Goal: Transaction & Acquisition: Purchase product/service

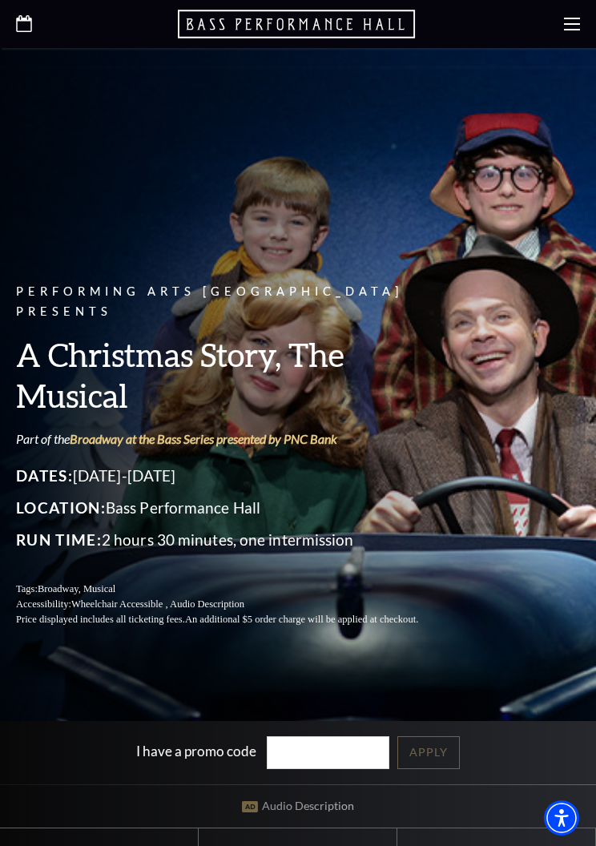
scroll to position [6, 0]
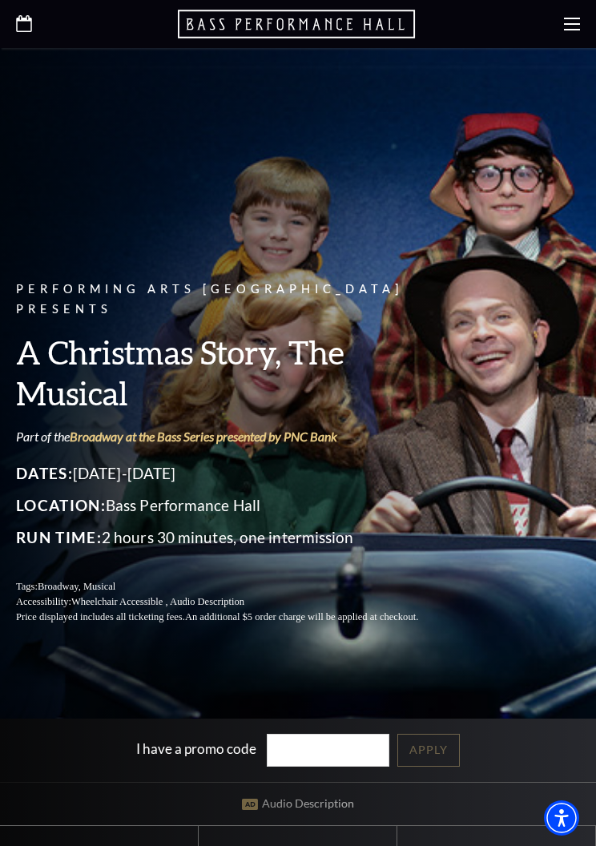
click at [560, 30] on div at bounding box center [298, 24] width 596 height 48
click at [568, 20] on icon at bounding box center [572, 24] width 16 height 16
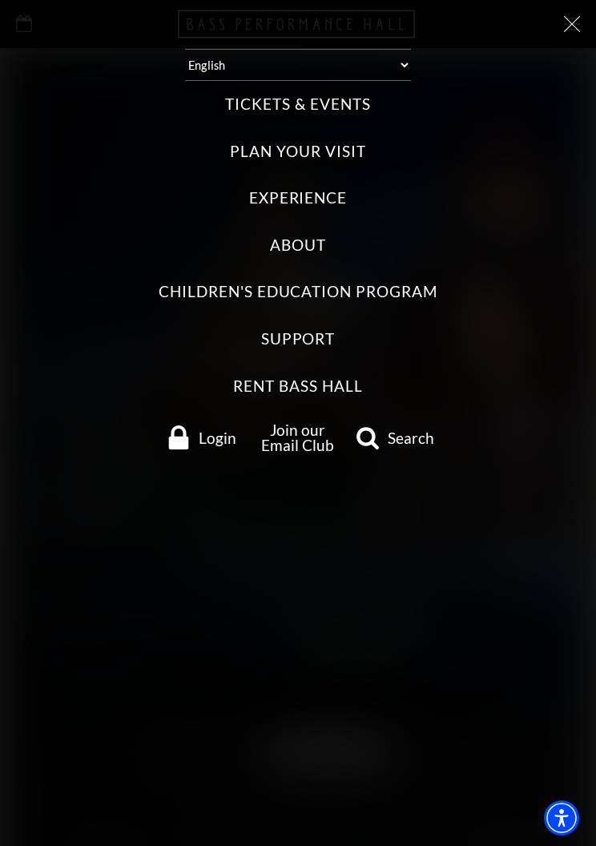
click at [261, 102] on label "Tickets & Events" at bounding box center [297, 105] width 145 height 22
click at [0, 0] on Events "Tickets & Events" at bounding box center [0, 0] width 0 height 0
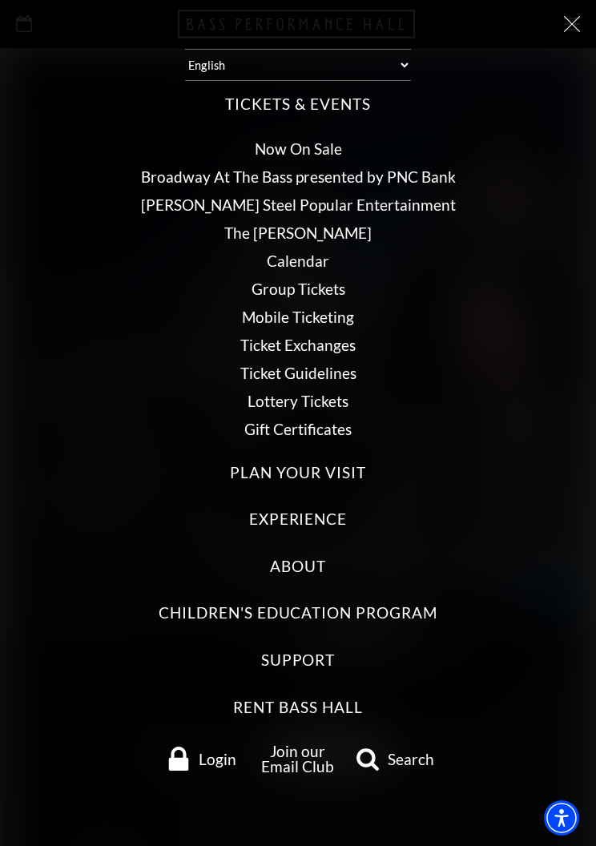
click at [275, 255] on link "Calendar" at bounding box center [298, 261] width 63 height 18
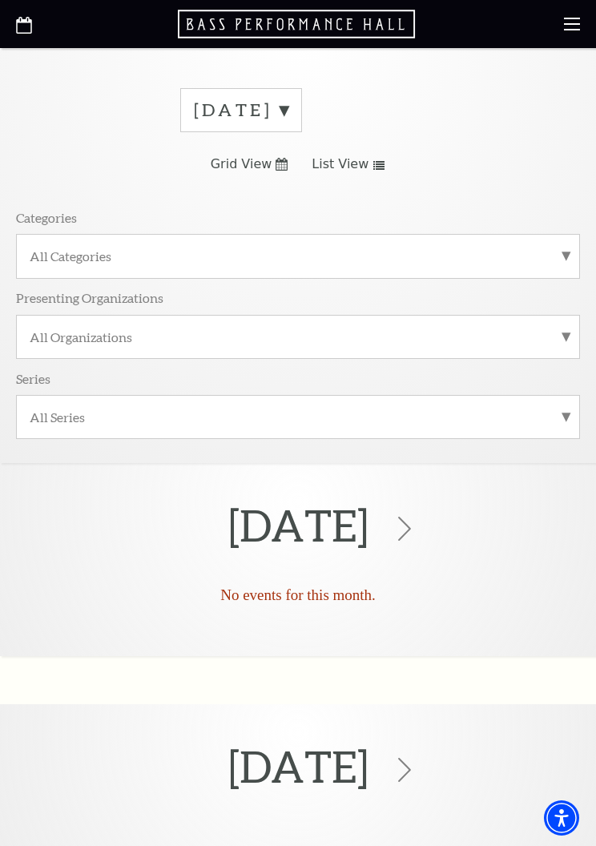
scroll to position [14, 0]
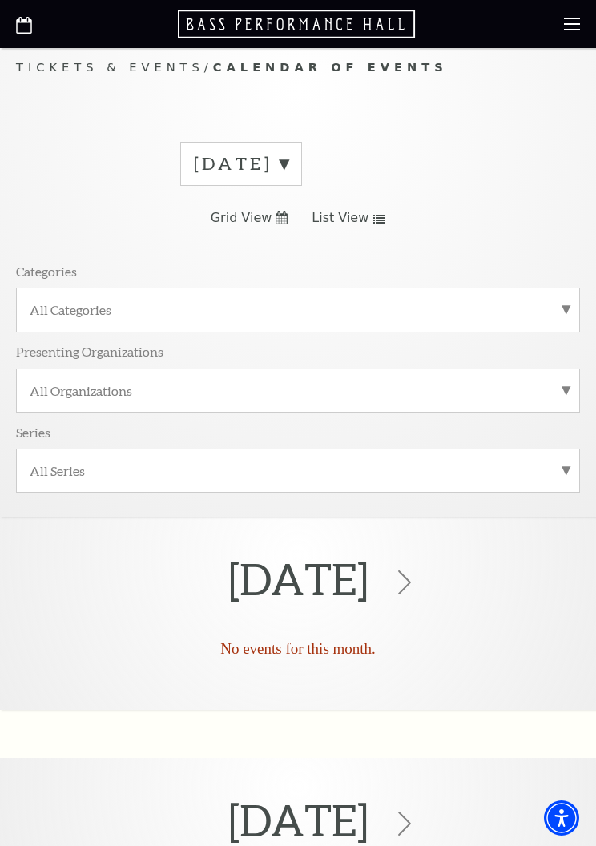
click at [289, 164] on label "September 2025" at bounding box center [241, 163] width 95 height 25
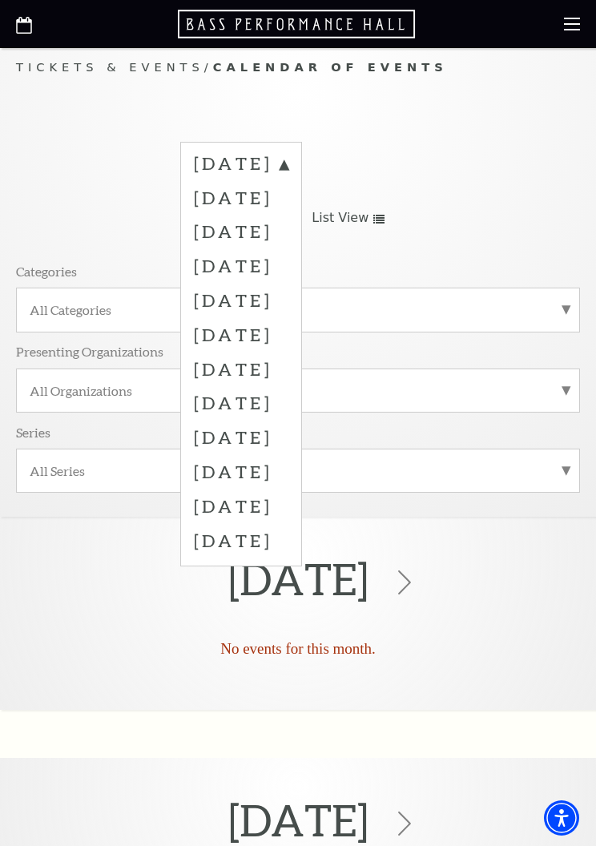
click at [232, 206] on label "October 2025" at bounding box center [241, 197] width 95 height 34
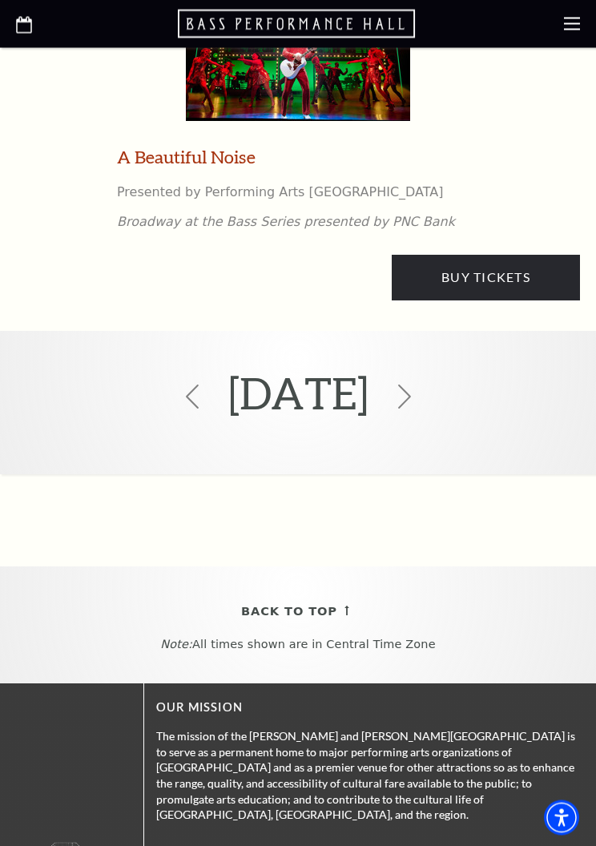
scroll to position [7738, 0]
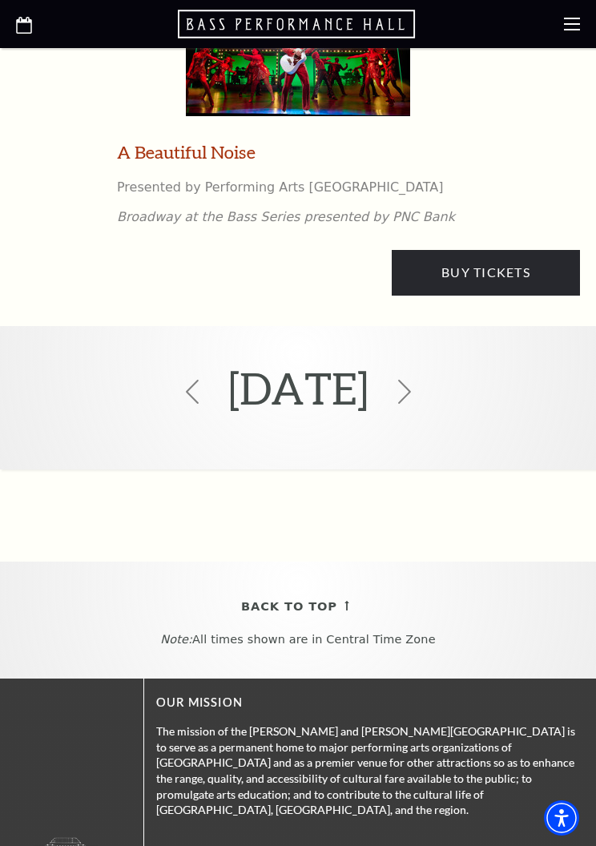
click at [417, 380] on icon at bounding box center [405, 392] width 24 height 24
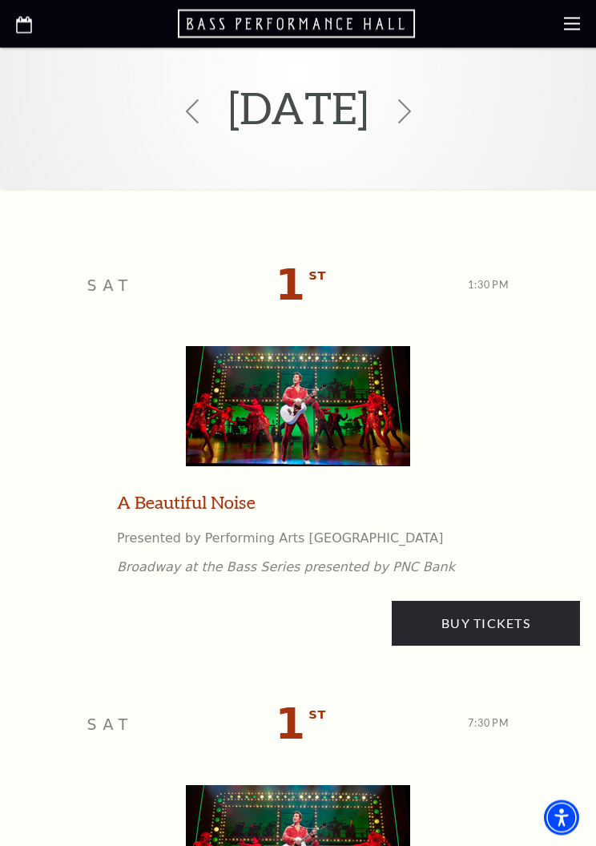
scroll to position [486, 0]
click at [480, 609] on link "Buy Tickets" at bounding box center [486, 623] width 188 height 45
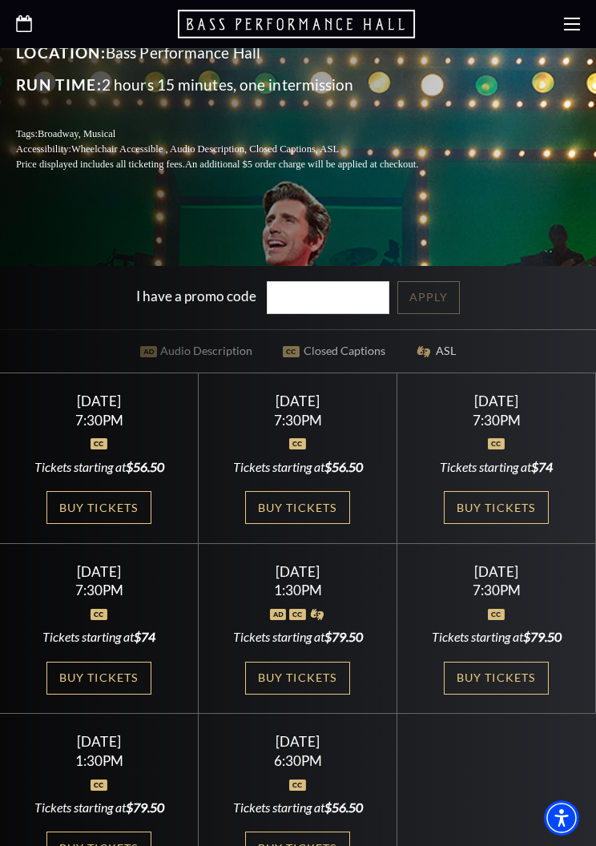
scroll to position [467, 0]
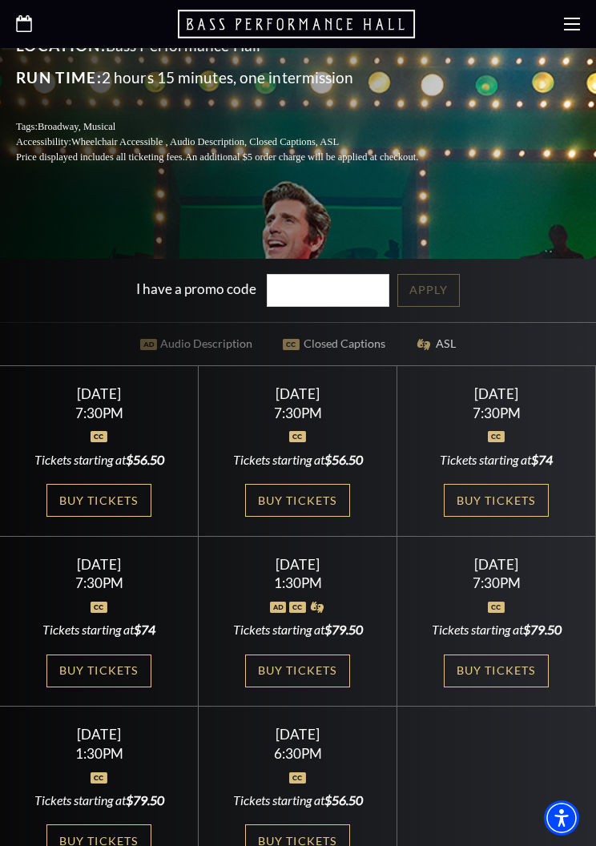
click at [285, 688] on link "Buy Tickets" at bounding box center [297, 671] width 104 height 33
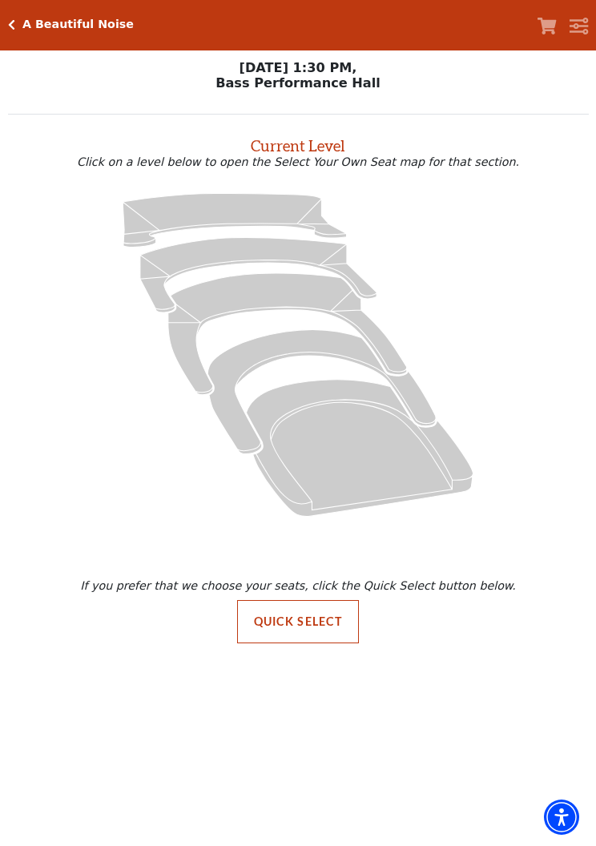
click at [364, 433] on icon at bounding box center [360, 449] width 227 height 137
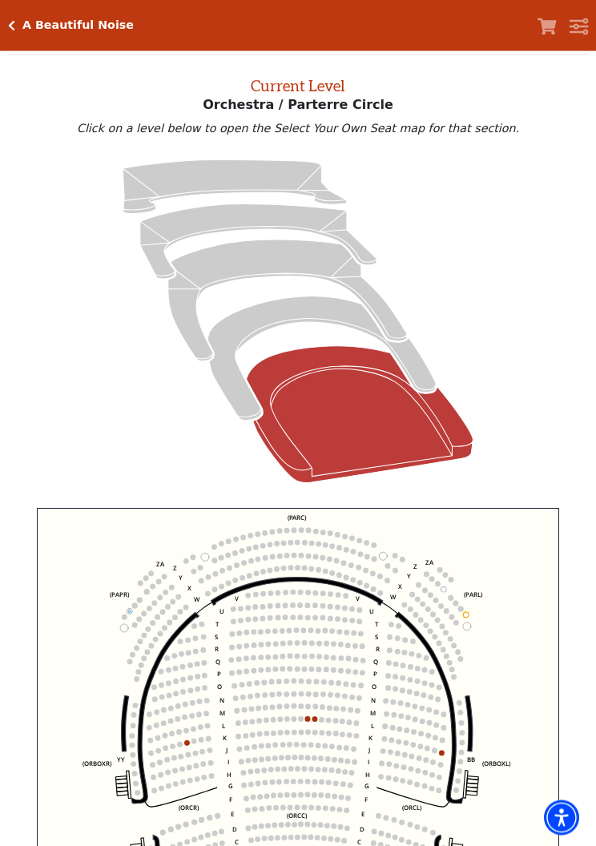
scroll to position [61, 0]
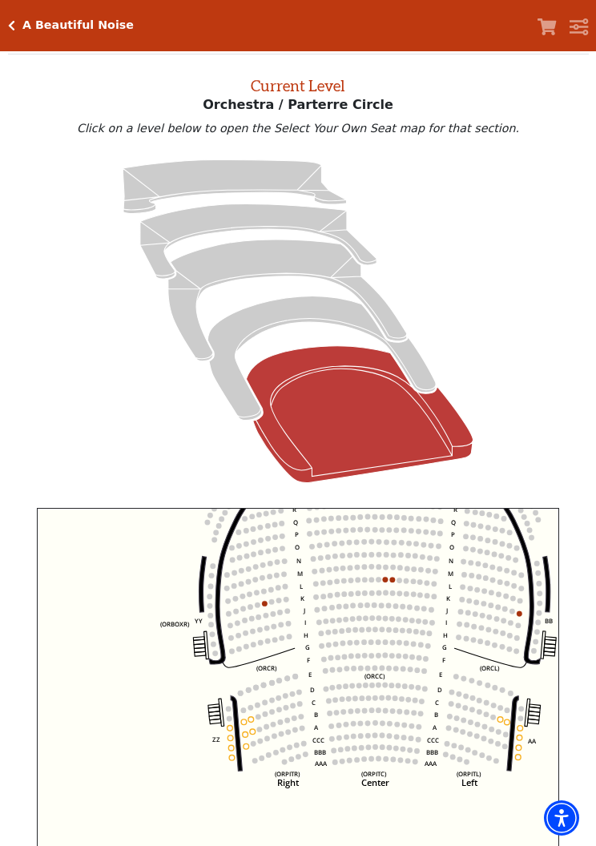
click at [515, 765] on icon "Left (ORPITL) Right (ORPITR) Center (ORPITC) ZZ AA YY BB ZA ZA (ORCL) (ORCR) (O…" at bounding box center [298, 712] width 523 height 408
click at [224, 753] on icon "Left (ORPITL) Right (ORPITR) Center (ORPITC) ZZ AA YY BB ZA ZA (ORCL) (ORCR) (O…" at bounding box center [298, 712] width 523 height 408
click at [237, 394] on icon at bounding box center [322, 359] width 228 height 124
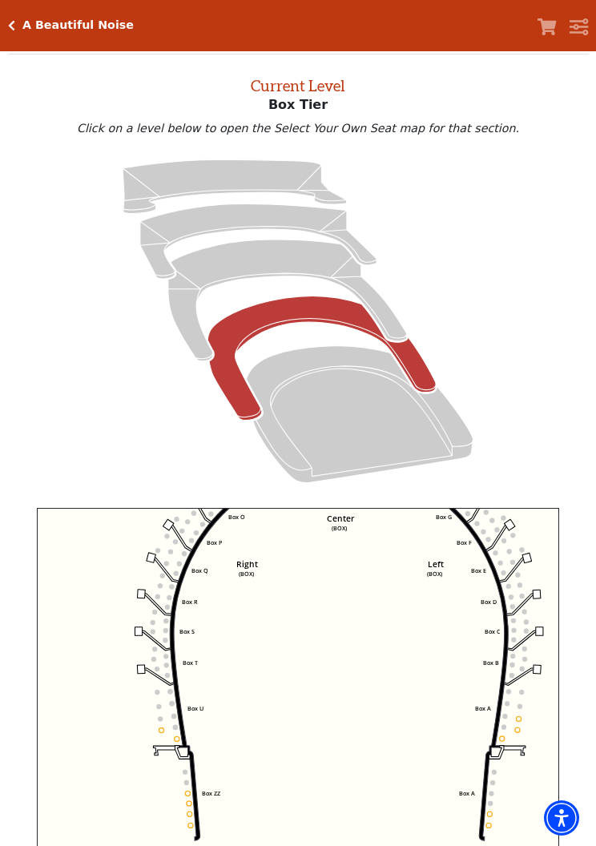
click at [192, 327] on icon at bounding box center [287, 301] width 239 height 122
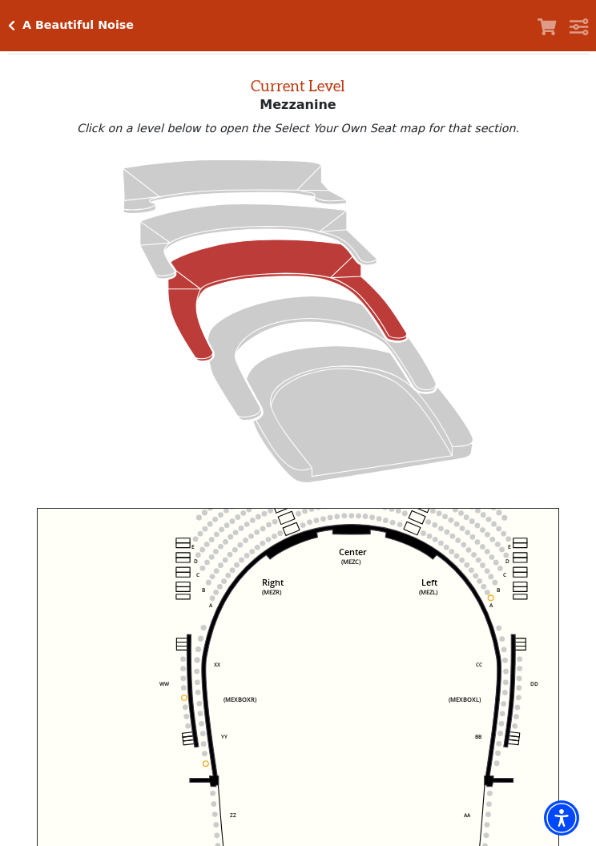
click at [142, 248] on icon at bounding box center [258, 241] width 236 height 75
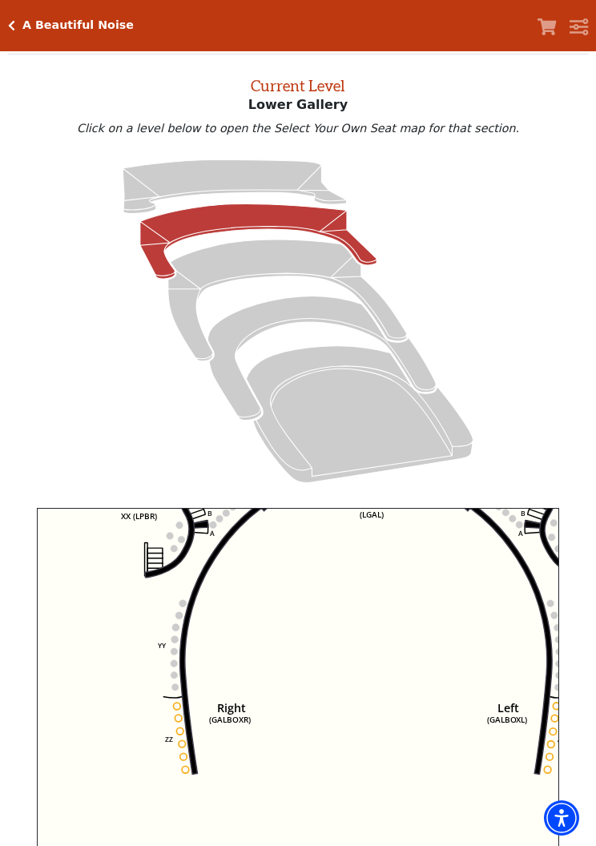
click at [295, 439] on icon at bounding box center [360, 414] width 227 height 137
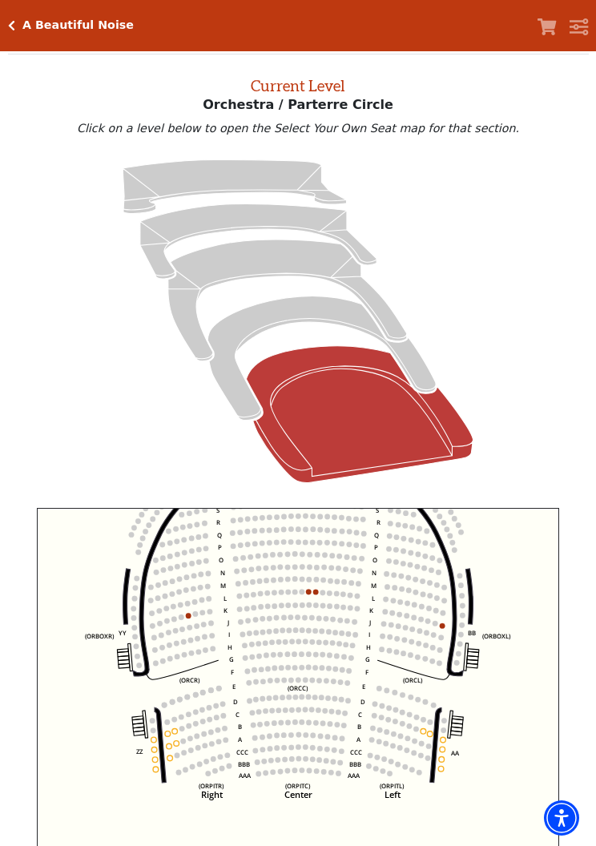
click at [302, 596] on circle at bounding box center [303, 593] width 6 height 6
click at [314, 608] on circle at bounding box center [316, 607] width 6 height 6
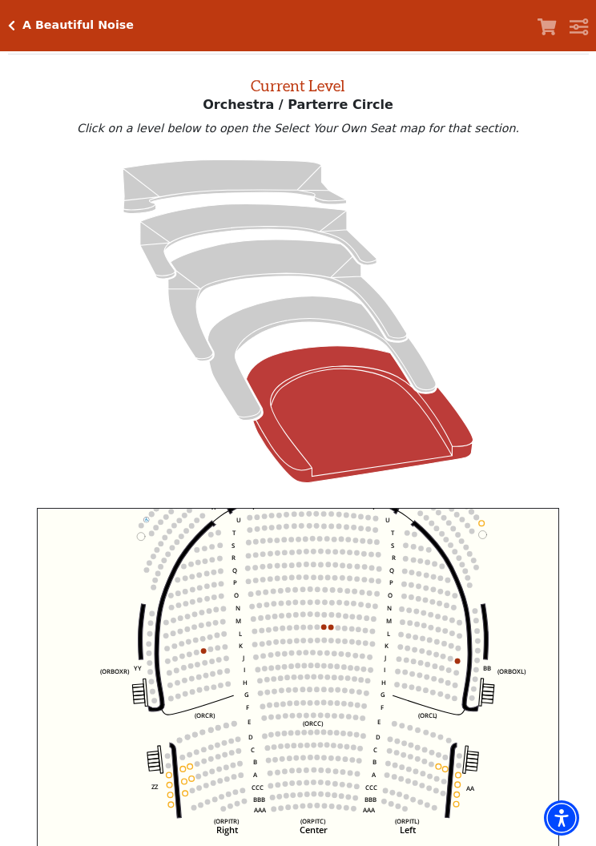
click at [3, 18] on div "A Beautiful Noise Your Tickets Filters" at bounding box center [298, 25] width 596 height 51
click at [13, 29] on icon "Click here to go back to filters" at bounding box center [11, 25] width 7 height 11
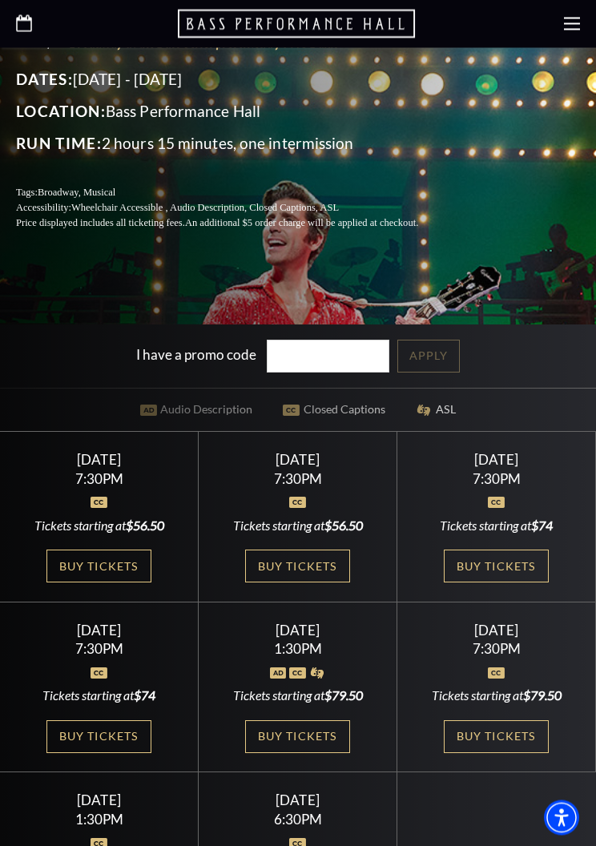
scroll to position [401, 0]
click at [471, 753] on link "Buy Tickets" at bounding box center [496, 737] width 104 height 33
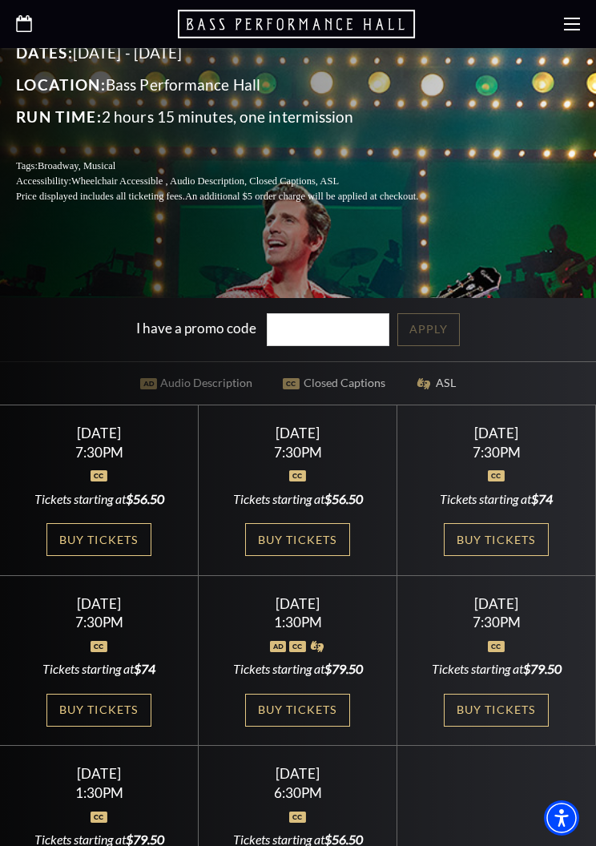
click at [269, 727] on link "Buy Tickets" at bounding box center [297, 710] width 104 height 33
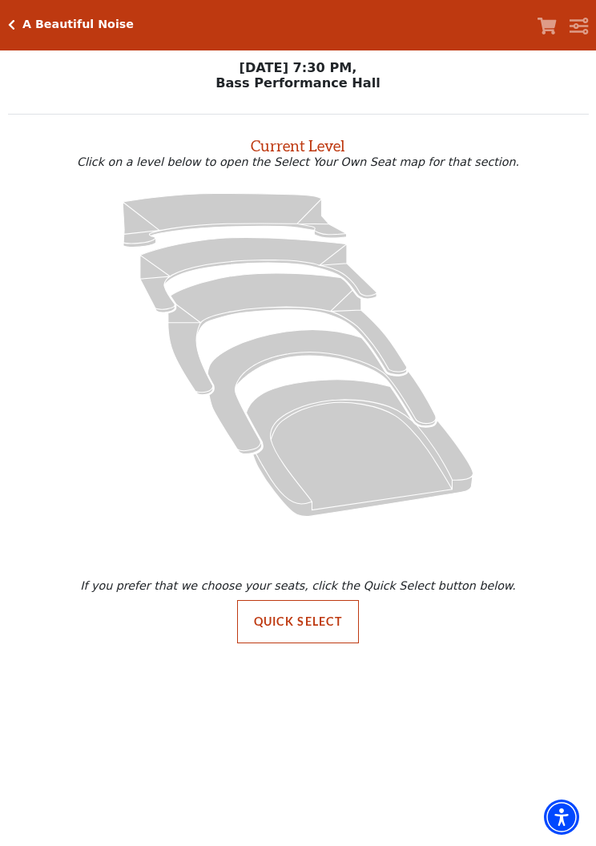
click at [323, 459] on icon "Orchestra / Parterre Circle - Seats Available: 26" at bounding box center [360, 449] width 227 height 137
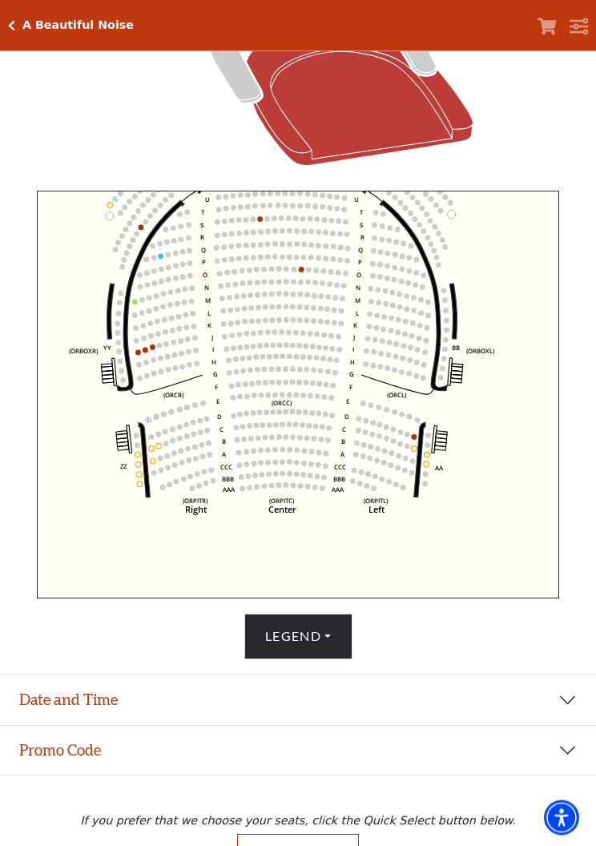
scroll to position [446, 0]
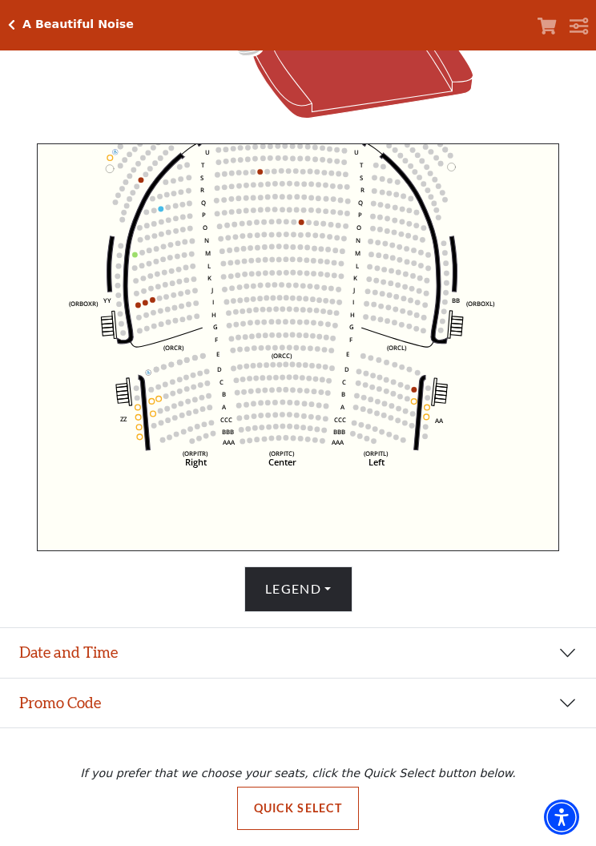
click at [141, 435] on circle at bounding box center [140, 438] width 6 height 6
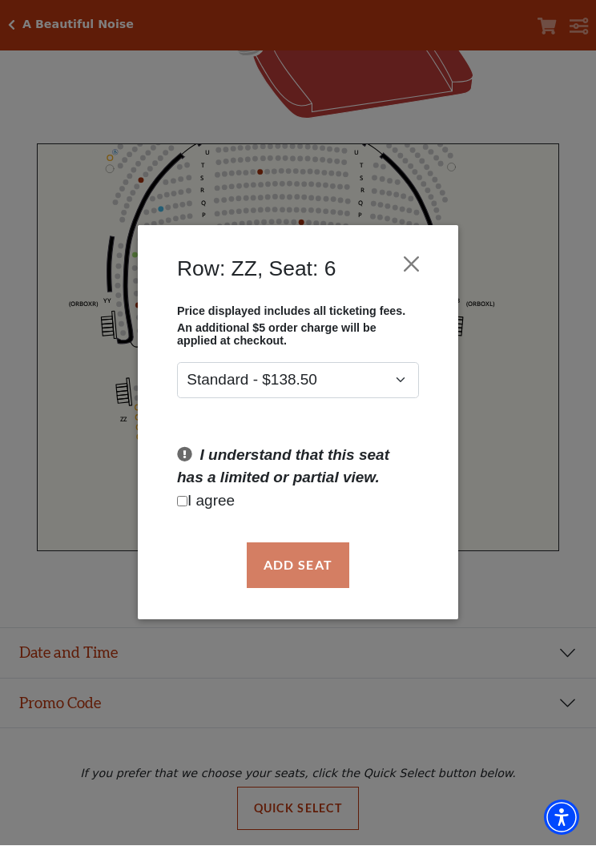
click at [406, 256] on button "Close" at bounding box center [412, 265] width 30 height 30
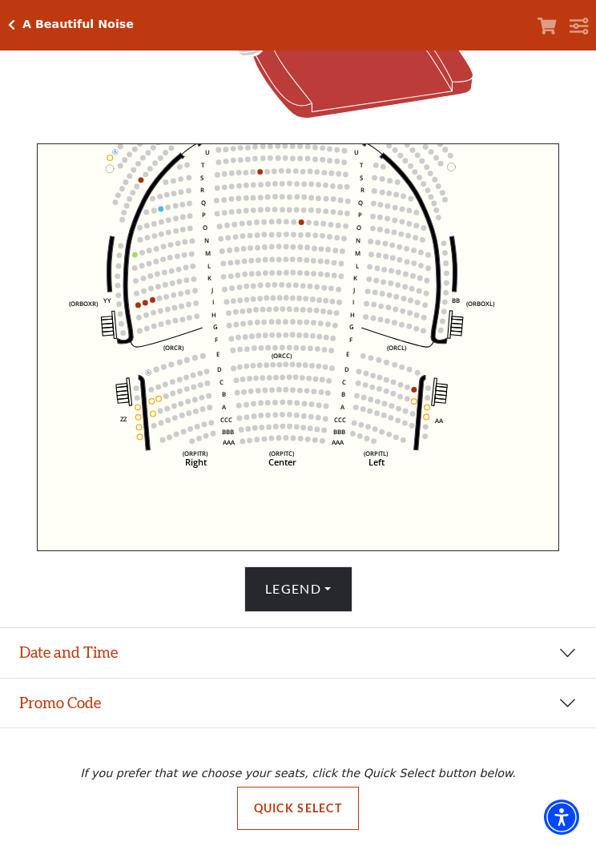
click at [139, 435] on circle at bounding box center [140, 438] width 6 height 6
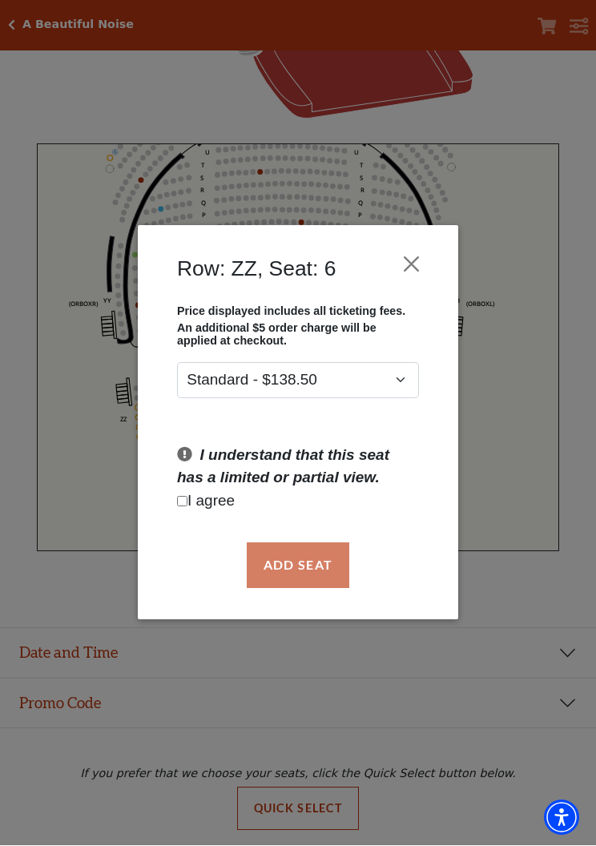
click at [408, 256] on button "Close" at bounding box center [412, 265] width 30 height 30
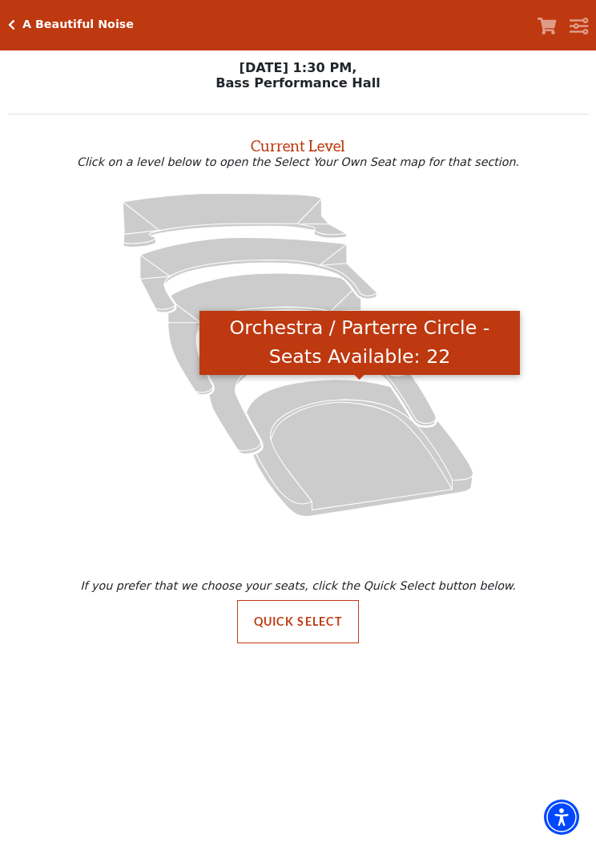
click at [308, 467] on icon "Orchestra / Parterre Circle - Seats Available: 22" at bounding box center [360, 449] width 227 height 137
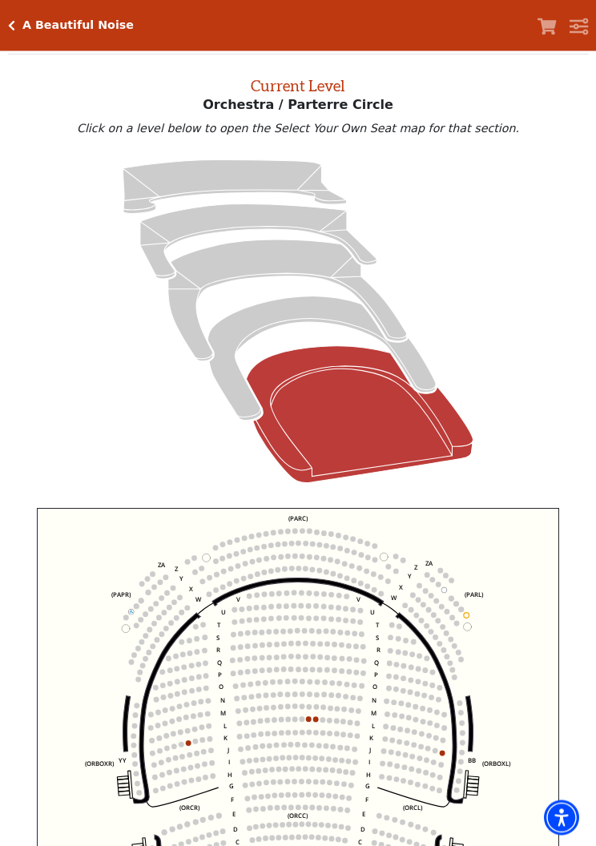
scroll to position [61, 0]
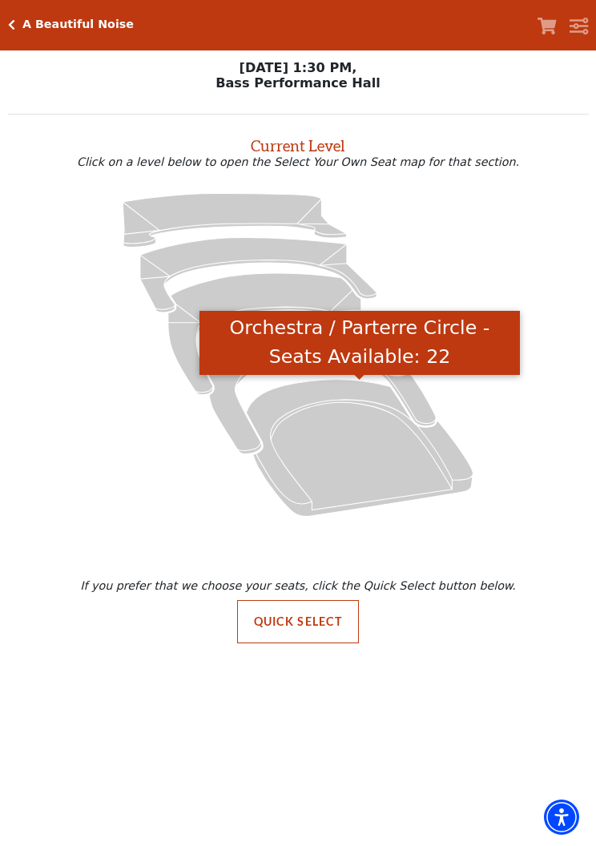
click at [331, 446] on icon "Orchestra / Parterre Circle - Seats Available: 22" at bounding box center [360, 449] width 227 height 137
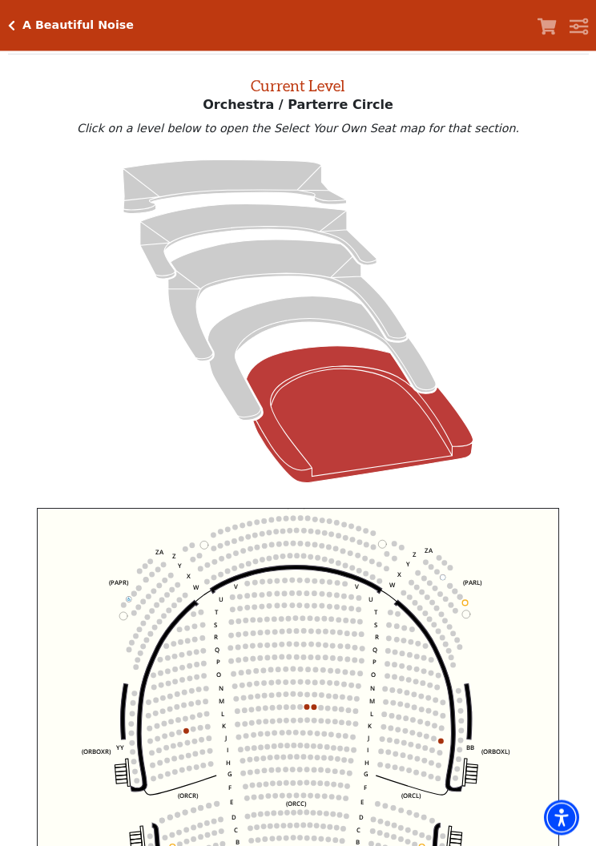
scroll to position [61, 0]
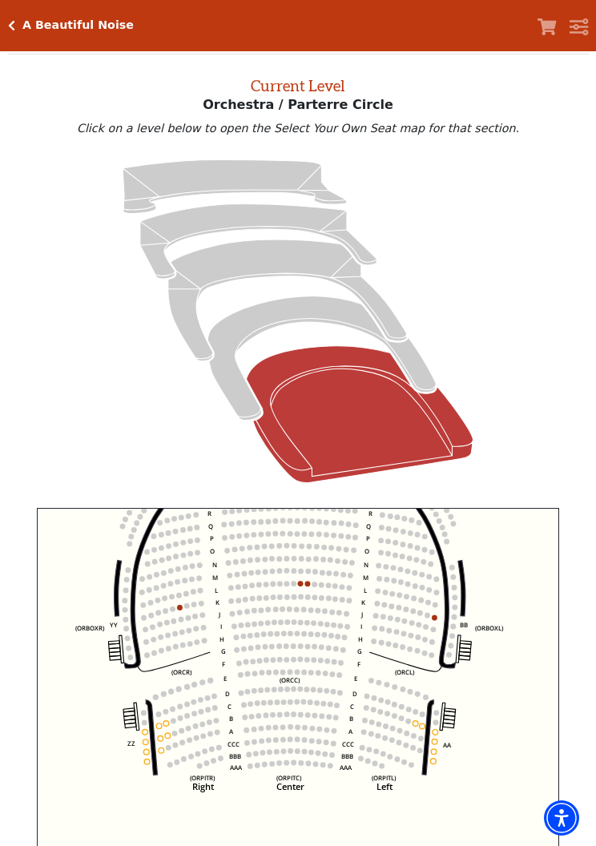
click at [435, 761] on icon "Left (ORPITL) Right (ORPITR) Center (ORPITC) ZZ AA YY BB ZA ZA (ORCL) (ORCR) (O…" at bounding box center [298, 712] width 523 height 408
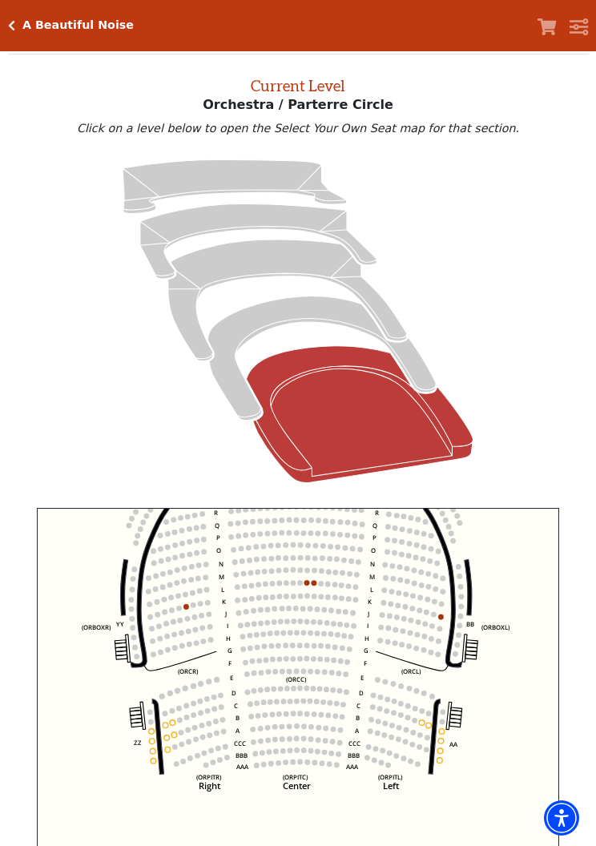
click at [441, 752] on circle at bounding box center [441, 752] width 6 height 6
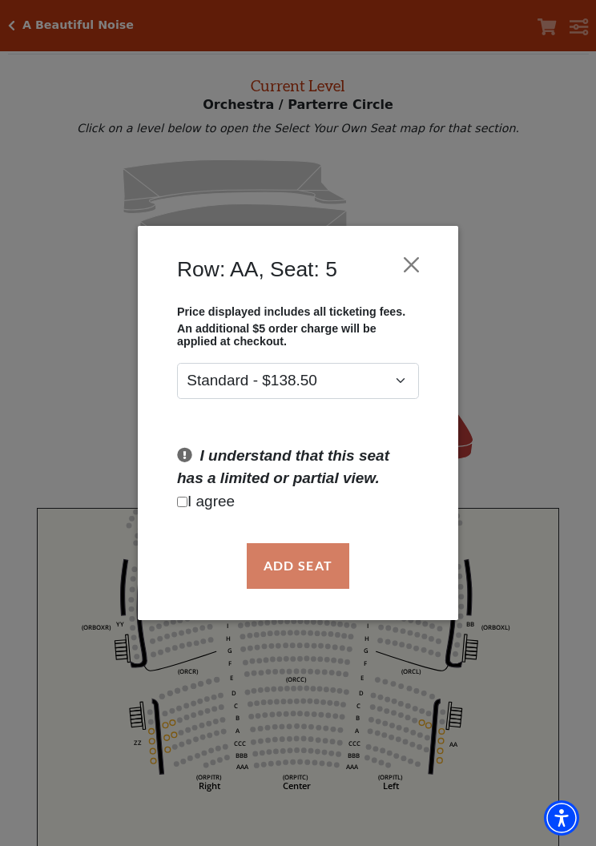
click at [317, 564] on div "Add Seat" at bounding box center [298, 565] width 273 height 75
click at [311, 564] on div "Add Seat" at bounding box center [298, 565] width 273 height 75
click at [198, 501] on p "I agree" at bounding box center [298, 502] width 242 height 23
click at [192, 501] on p "I agree" at bounding box center [298, 502] width 242 height 23
click at [181, 507] on input "Checkbox field" at bounding box center [182, 502] width 10 height 10
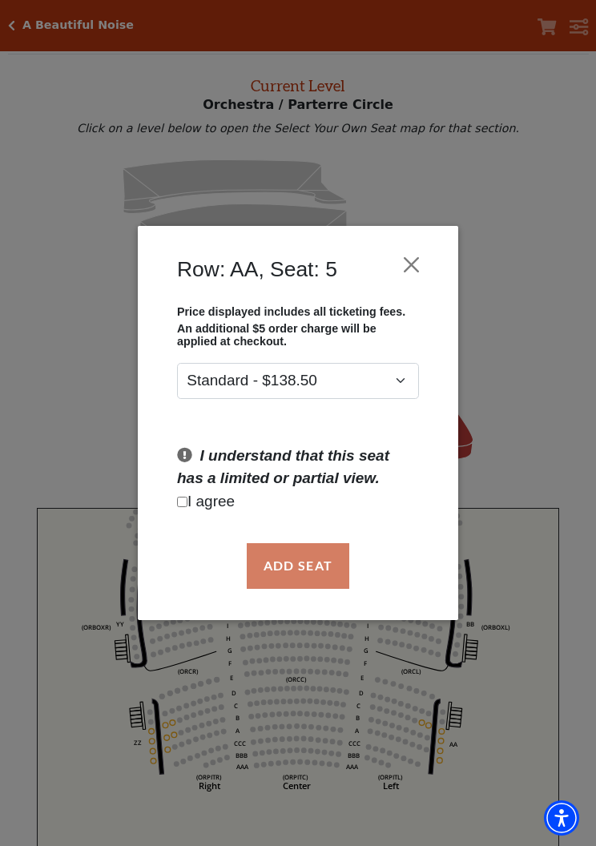
checkbox input "true"
click at [310, 571] on button "Add Seat" at bounding box center [298, 565] width 103 height 45
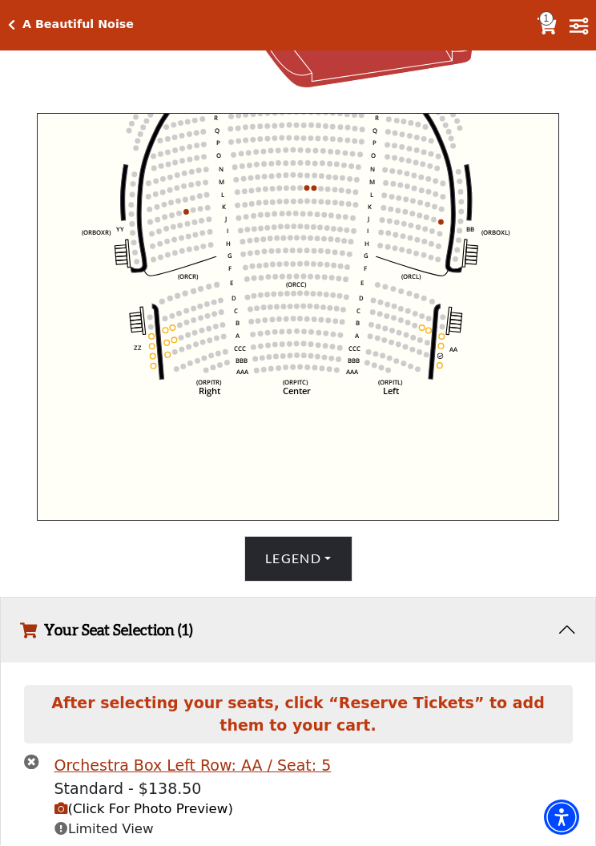
scroll to position [527, 0]
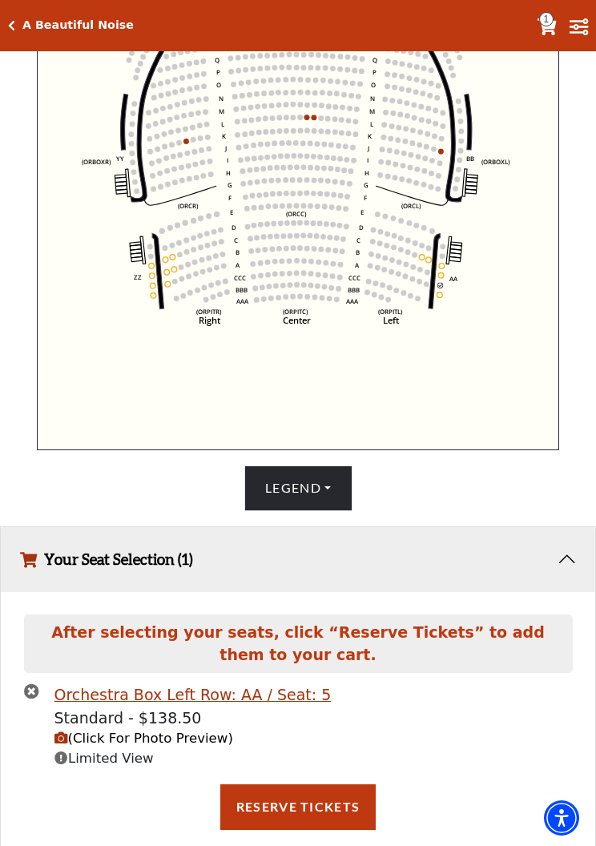
click at [438, 289] on circle at bounding box center [441, 286] width 6 height 6
click at [444, 304] on icon "Left (ORPITL) Right (ORPITR) Center (ORPITC) ZZ AA YY BB ZA ZA (ORCL) (ORCR) (O…" at bounding box center [298, 246] width 523 height 408
click at [445, 307] on icon "Left (ORPITL) Right (ORPITR) Center (ORPITC) ZZ AA YY BB ZA ZA (ORCL) (ORCR) (O…" at bounding box center [298, 246] width 523 height 408
click at [452, 283] on text "AA" at bounding box center [454, 279] width 9 height 8
click at [444, 269] on circle at bounding box center [442, 267] width 6 height 6
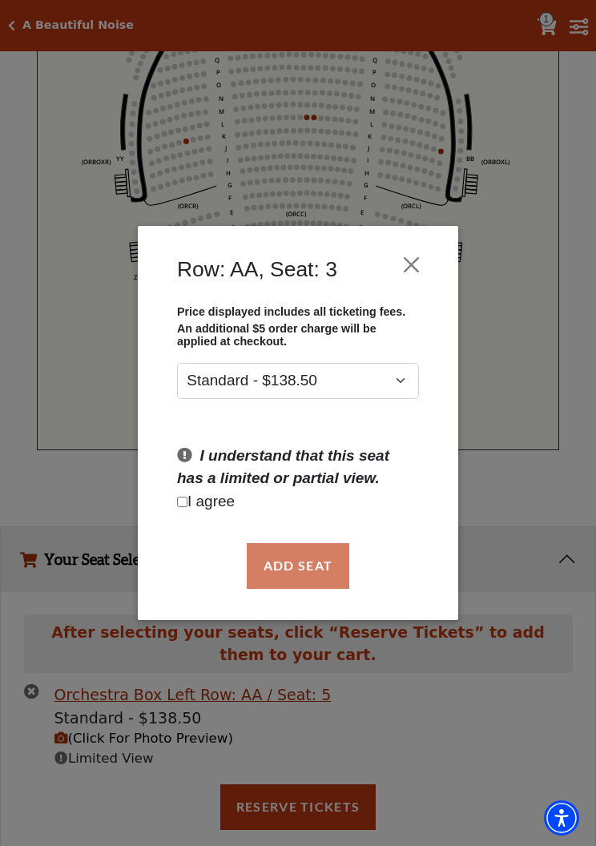
click at [186, 506] on input "Checkbox field" at bounding box center [182, 502] width 10 height 10
checkbox input "true"
click at [320, 569] on button "Add Seat" at bounding box center [298, 565] width 103 height 45
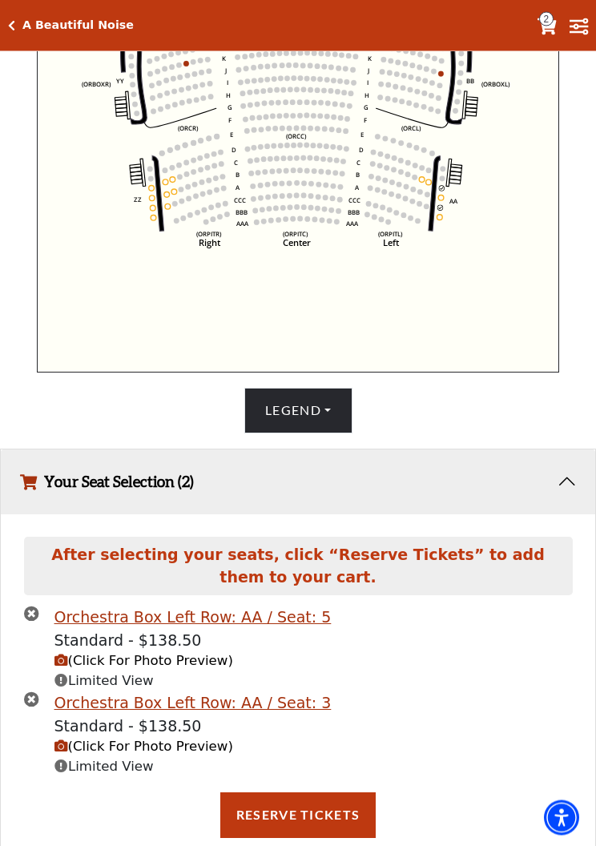
scroll to position [610, 0]
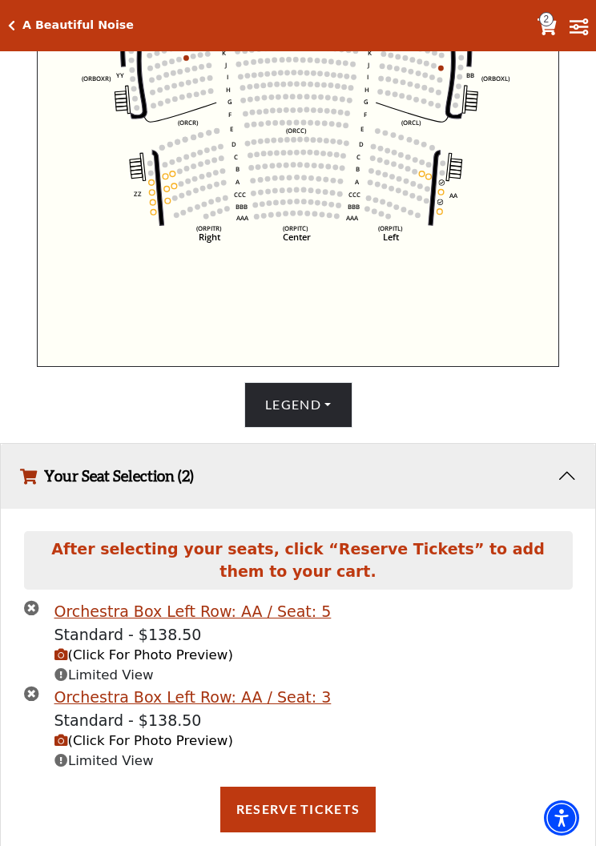
click at [454, 216] on icon "Left (ORPITL) Right (ORPITR) Center (ORPITC) ZZ AA YY BB ZA ZA (ORCL) (ORCR) (O…" at bounding box center [298, 163] width 523 height 408
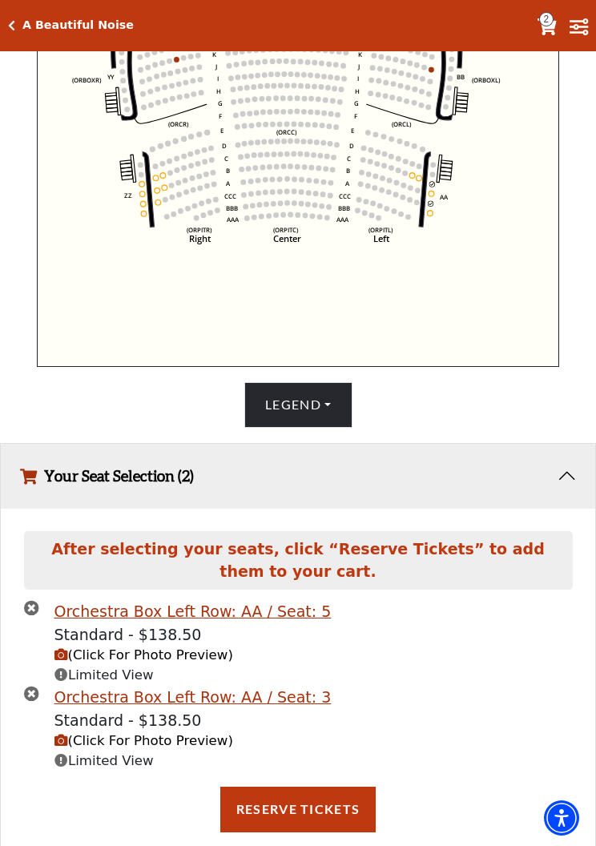
click at [431, 216] on circle at bounding box center [431, 214] width 6 height 6
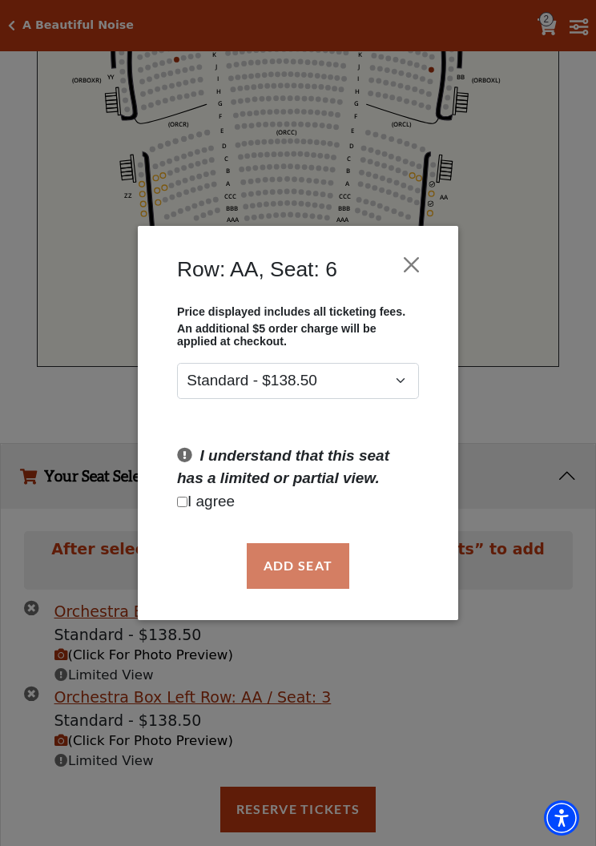
click at [198, 503] on p "I agree" at bounding box center [298, 502] width 242 height 23
click at [188, 503] on input "Checkbox field" at bounding box center [182, 502] width 10 height 10
checkbox input "true"
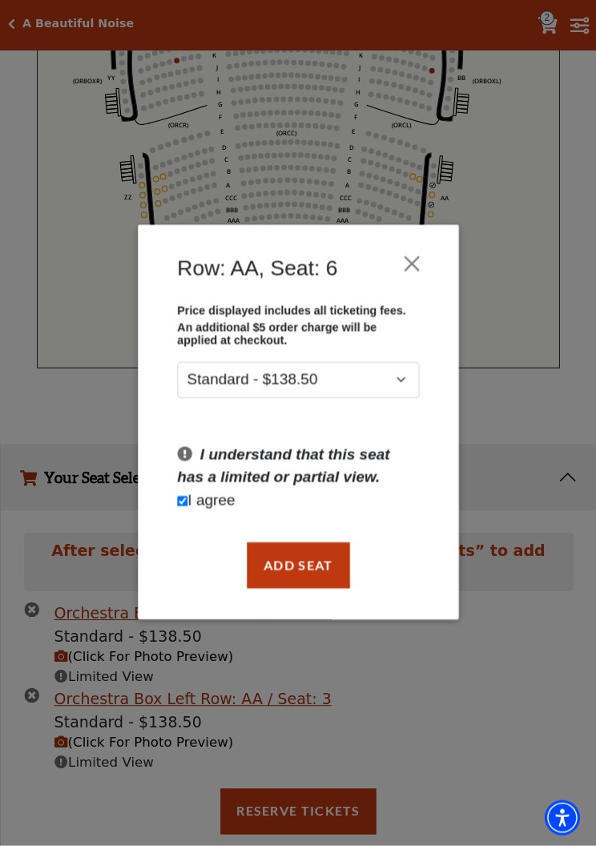
click at [171, 453] on div "I understand that this seat has a limited or partial view. I agree" at bounding box center [298, 479] width 265 height 69
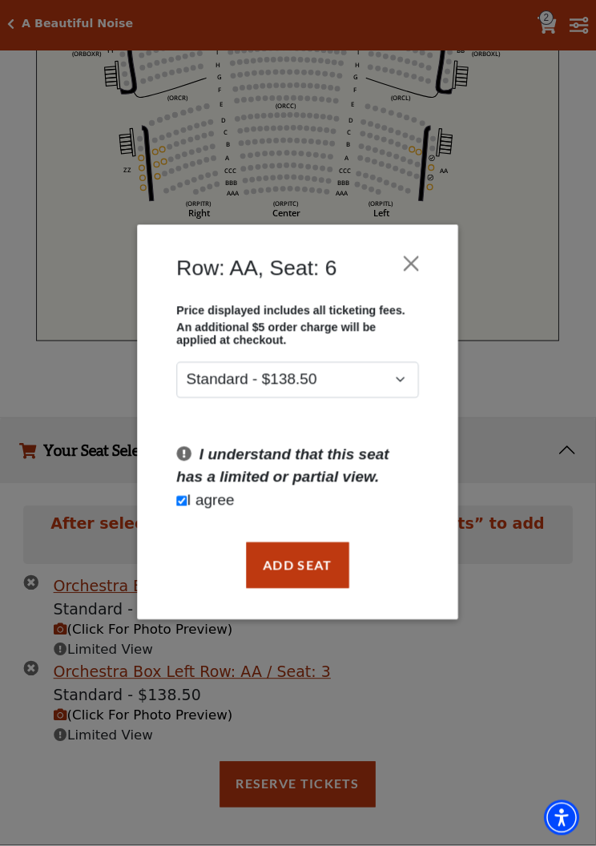
click at [326, 562] on button "Add Seat" at bounding box center [298, 565] width 103 height 45
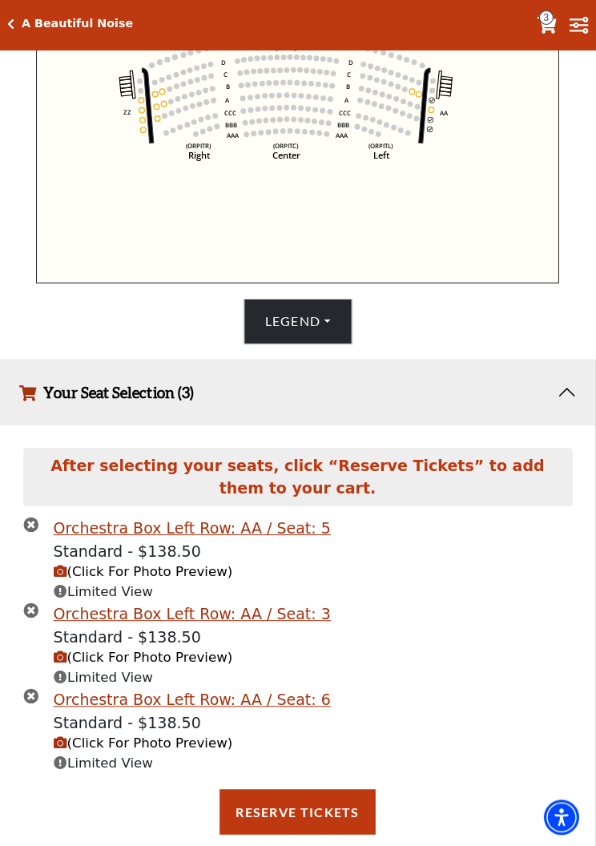
scroll to position [693, 0]
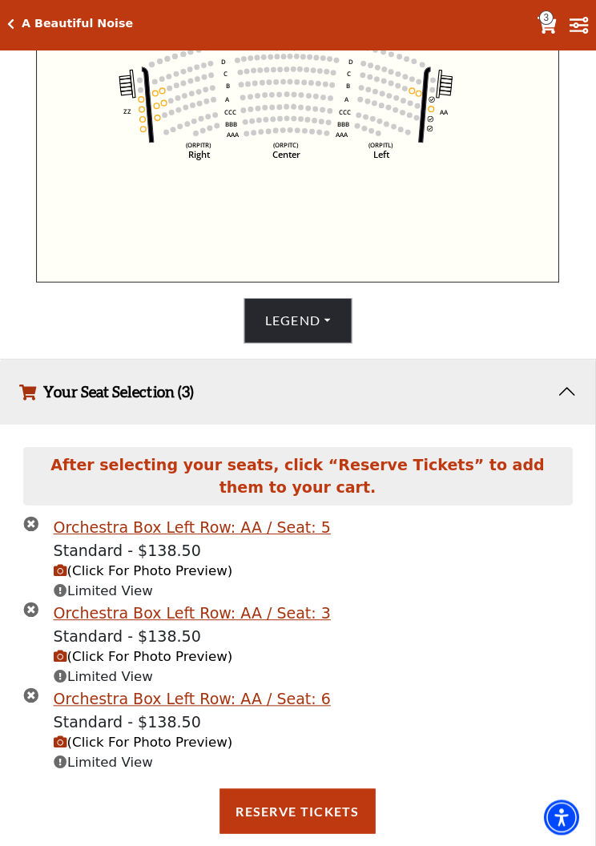
click at [12, 620] on div "Orchestra Box Left Row: AA / Seat: 5 Standard - $138.50 (Click For Photo Previe…" at bounding box center [298, 653] width 572 height 273
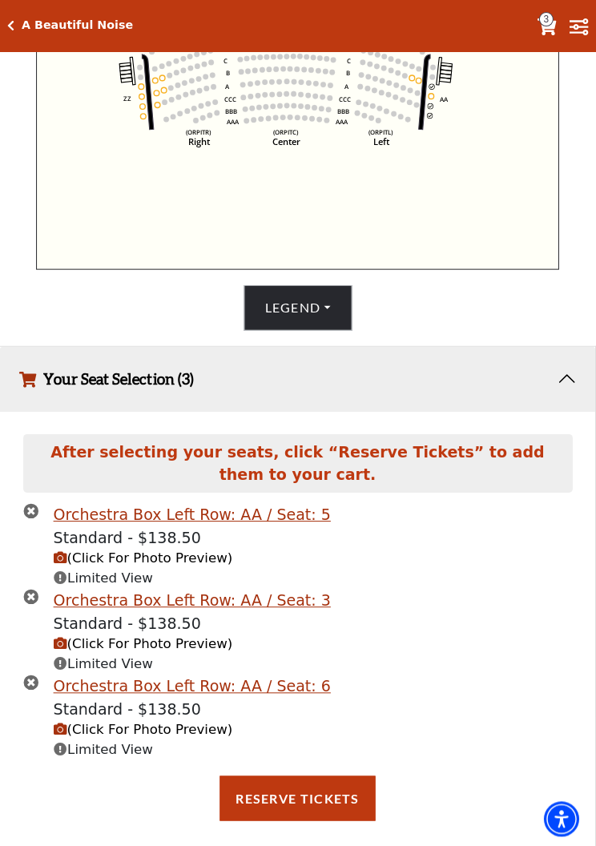
click at [25, 604] on icon "times-circle" at bounding box center [31, 595] width 15 height 15
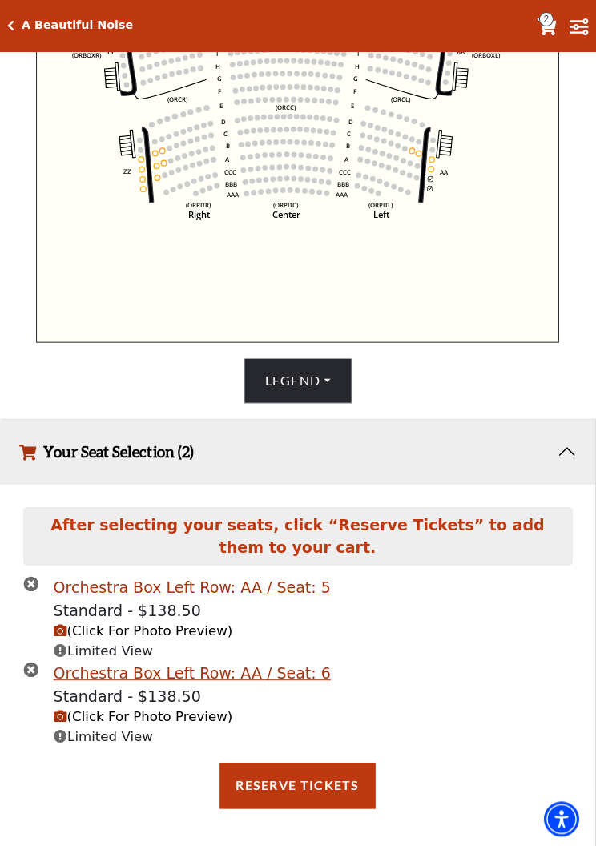
scroll to position [624, 0]
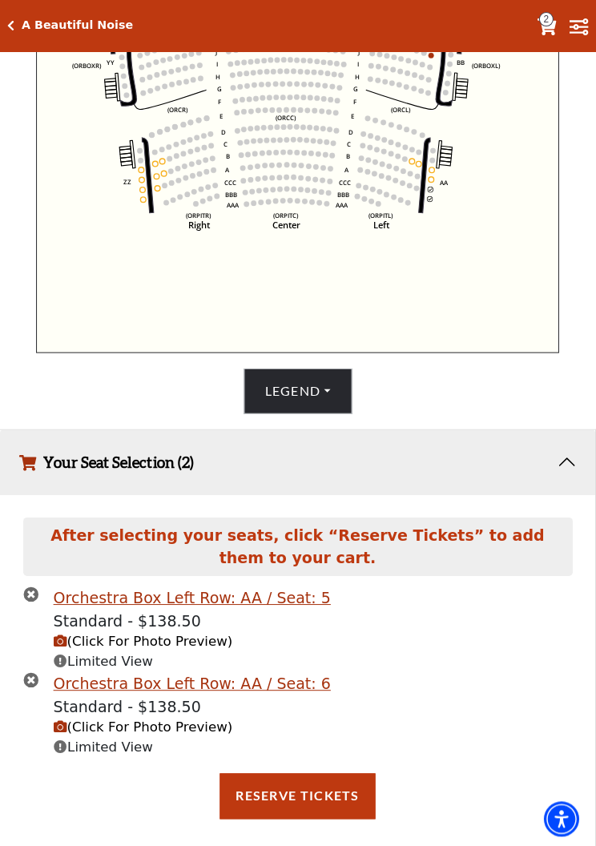
click at [137, 648] on span "(Click For Photo Preview)" at bounding box center [144, 640] width 179 height 15
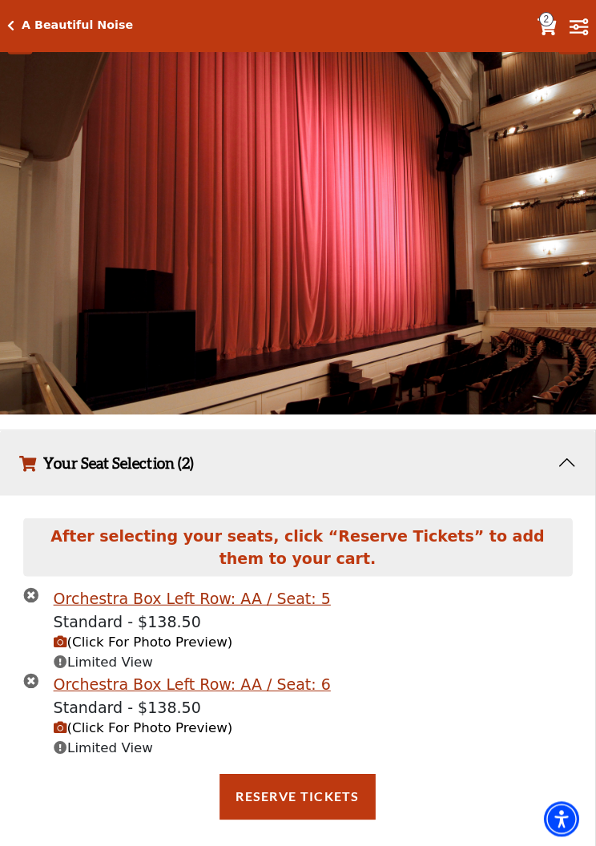
scroll to position [1020, 0]
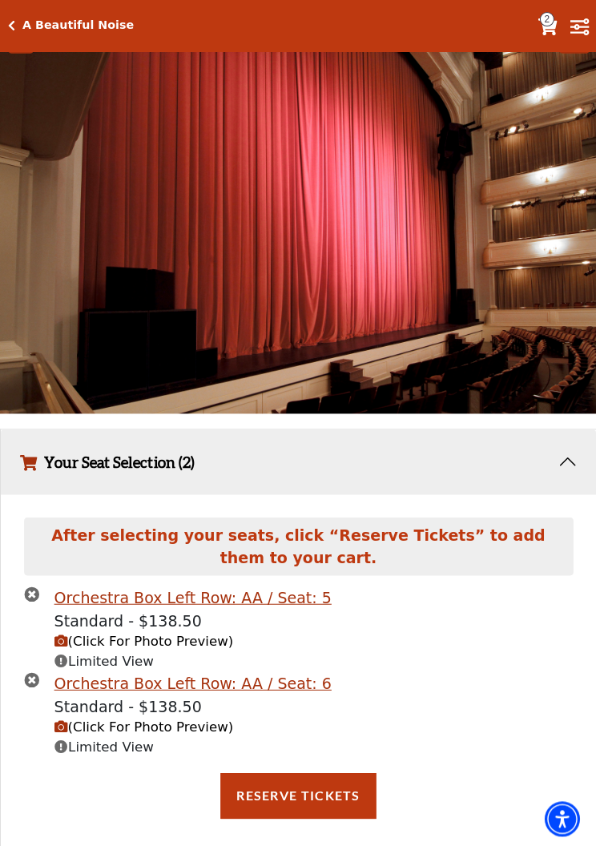
click at [93, 734] on span "(Click For Photo Preview)" at bounding box center [144, 726] width 179 height 15
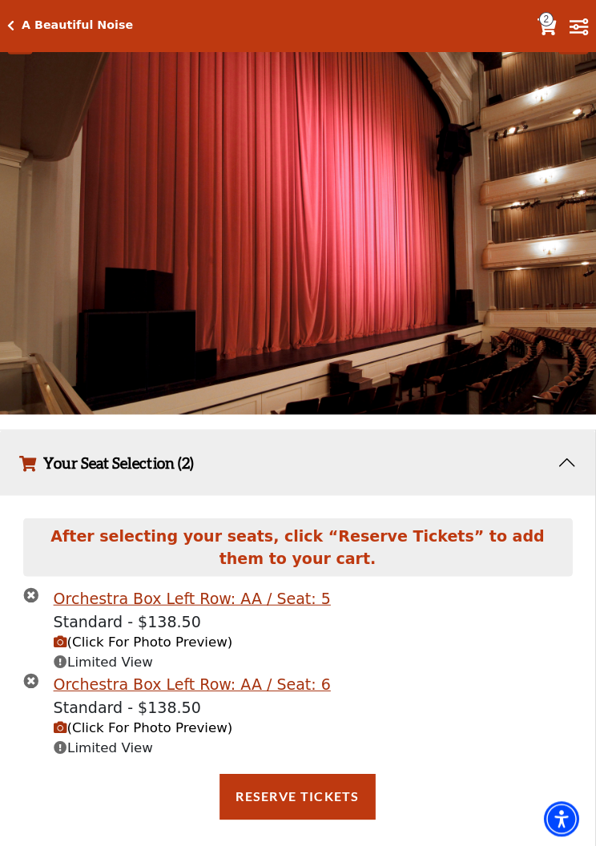
scroll to position [1022, 0]
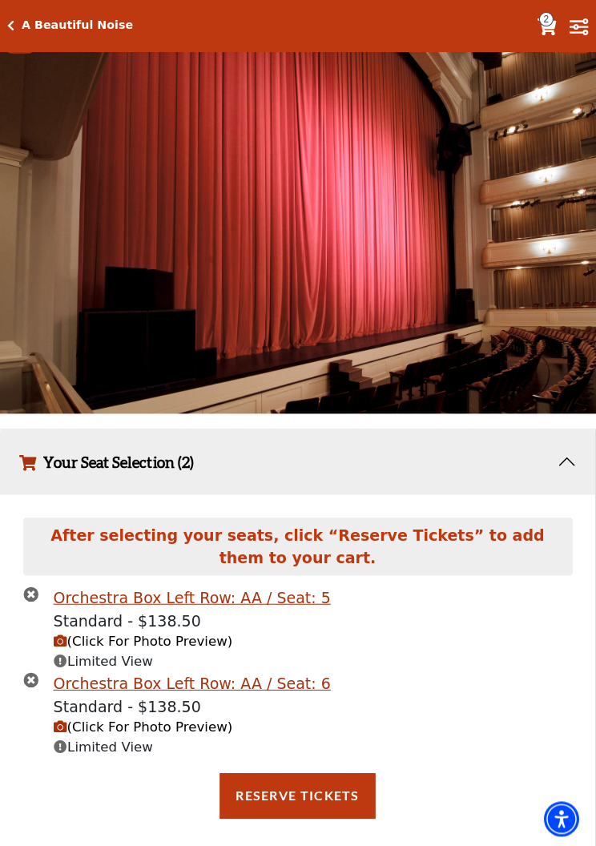
click at [186, 737] on button "(Click For Photo Preview)" at bounding box center [144, 727] width 179 height 20
click at [164, 734] on span "(Click For Photo Preview)" at bounding box center [144, 726] width 179 height 15
click at [277, 806] on button "Reserve Tickets" at bounding box center [298, 795] width 156 height 45
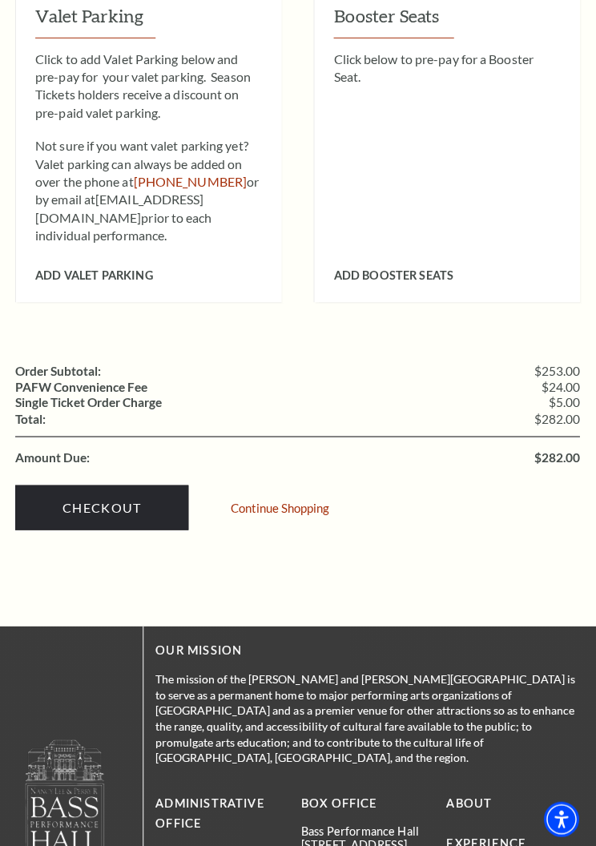
scroll to position [1075, 0]
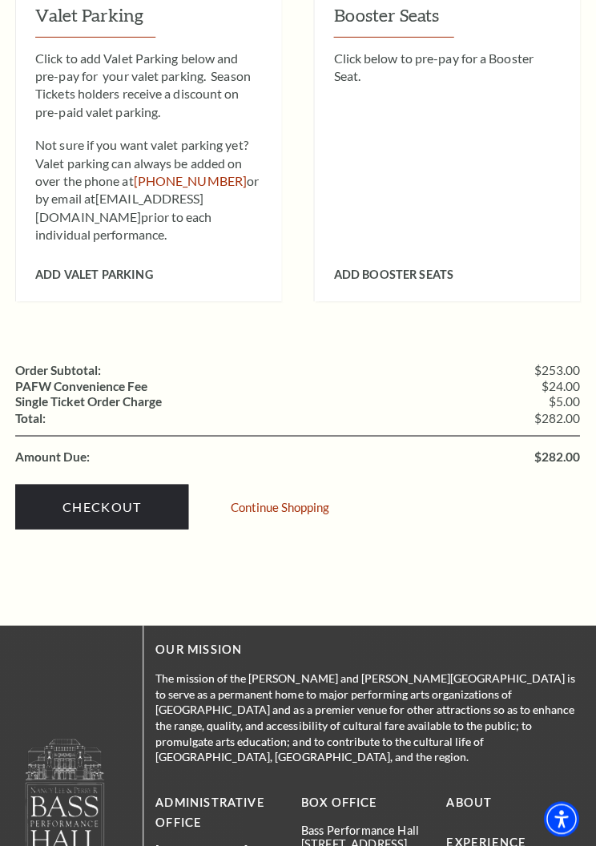
click at [103, 488] on link "Checkout" at bounding box center [102, 506] width 173 height 45
click at [107, 484] on link "Checkout" at bounding box center [102, 506] width 173 height 45
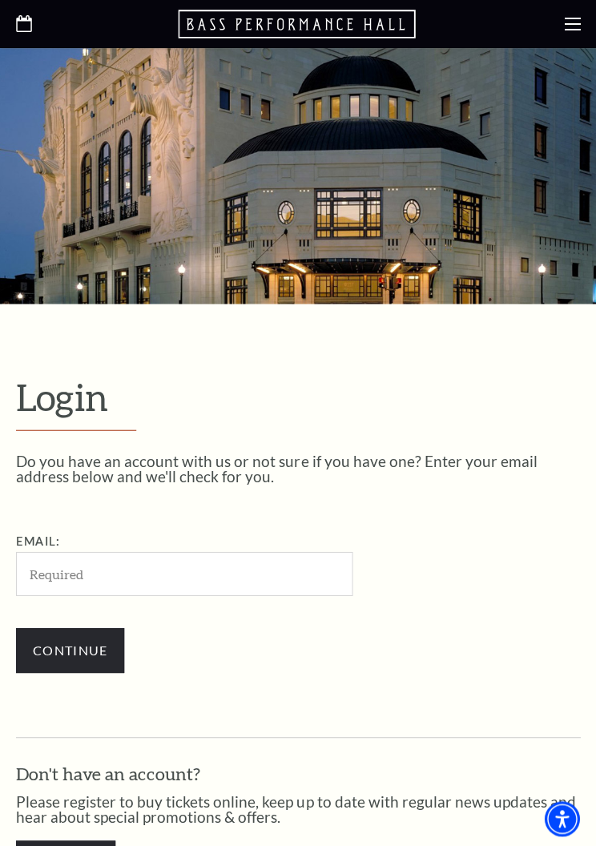
click at [80, 573] on input "Email:" at bounding box center [184, 573] width 337 height 44
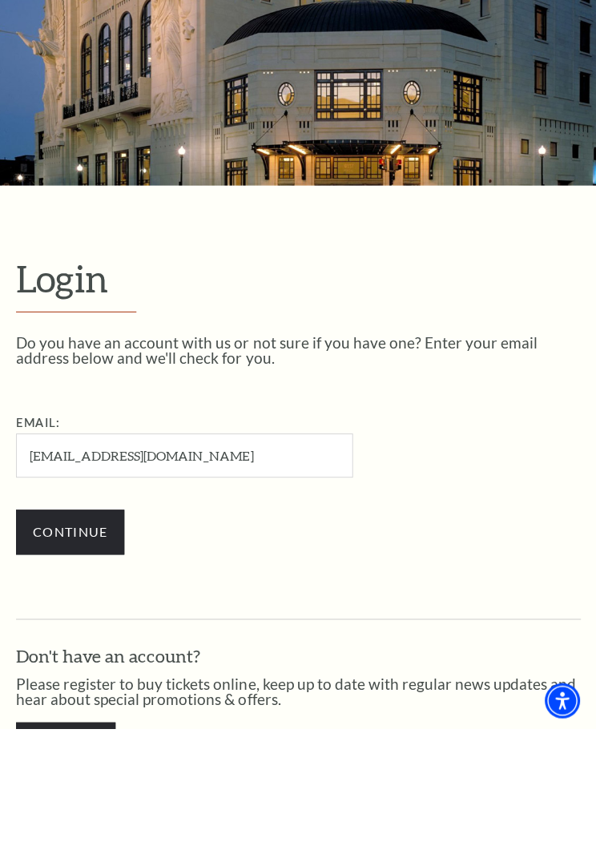
type input "[EMAIL_ADDRESS][DOMAIN_NAME]"
click at [60, 628] on input "Continue" at bounding box center [70, 650] width 108 height 45
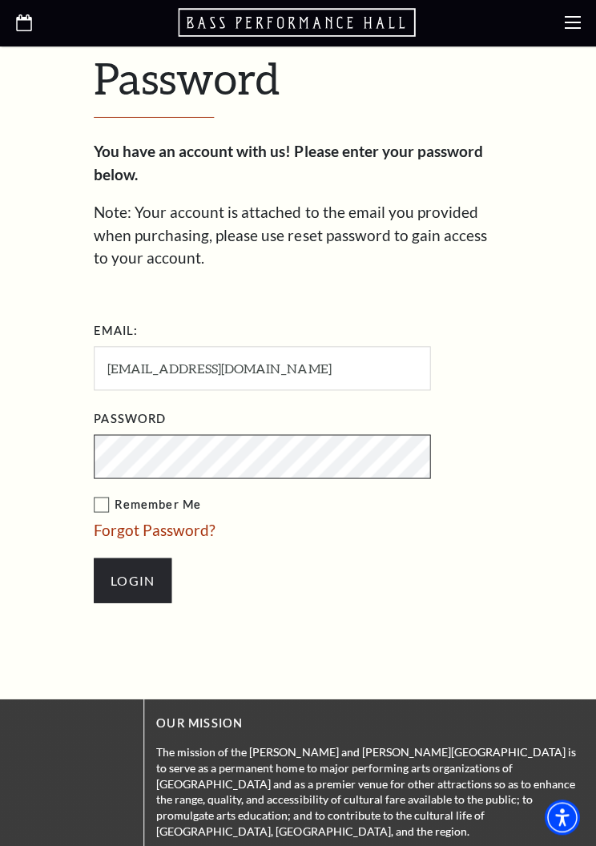
scroll to position [457, 0]
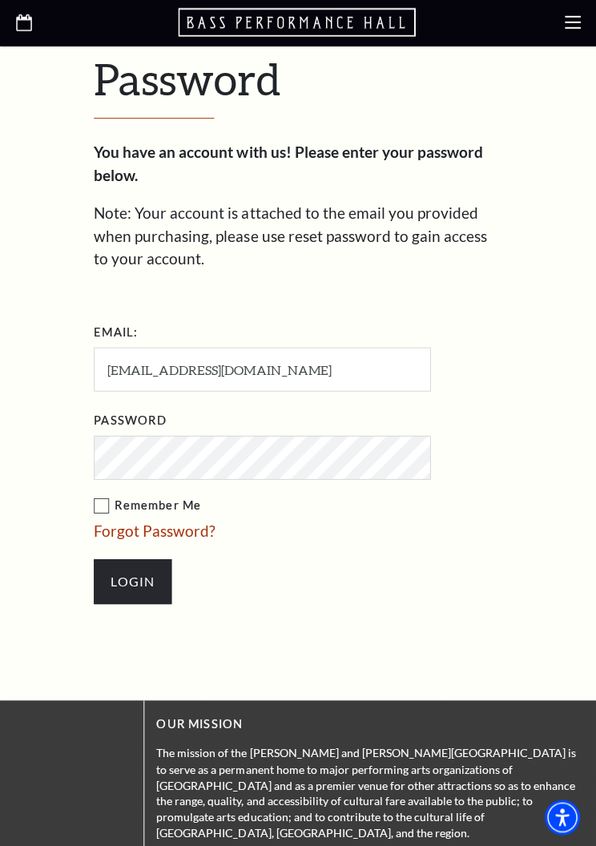
click at [149, 560] on input "Login" at bounding box center [133, 582] width 78 height 45
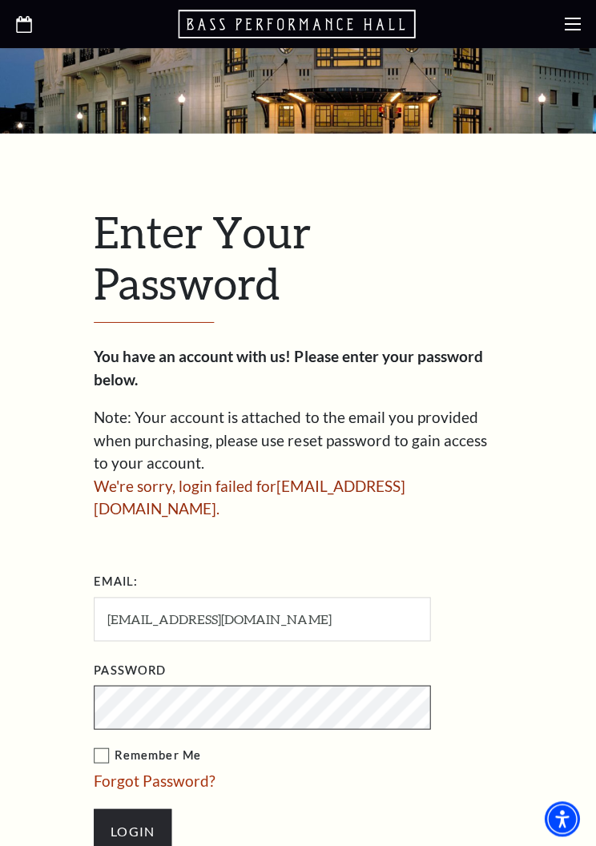
scroll to position [254, 0]
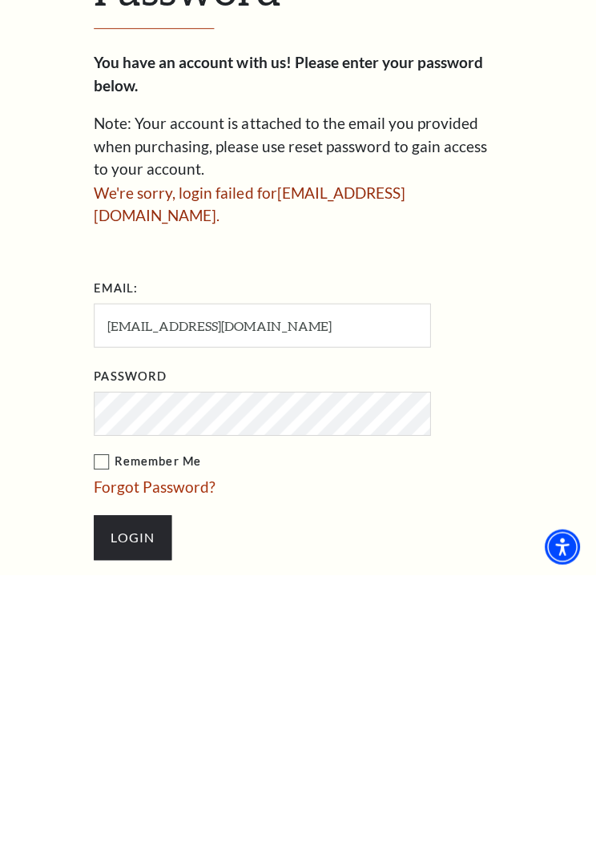
click at [143, 787] on input "Login" at bounding box center [133, 809] width 78 height 45
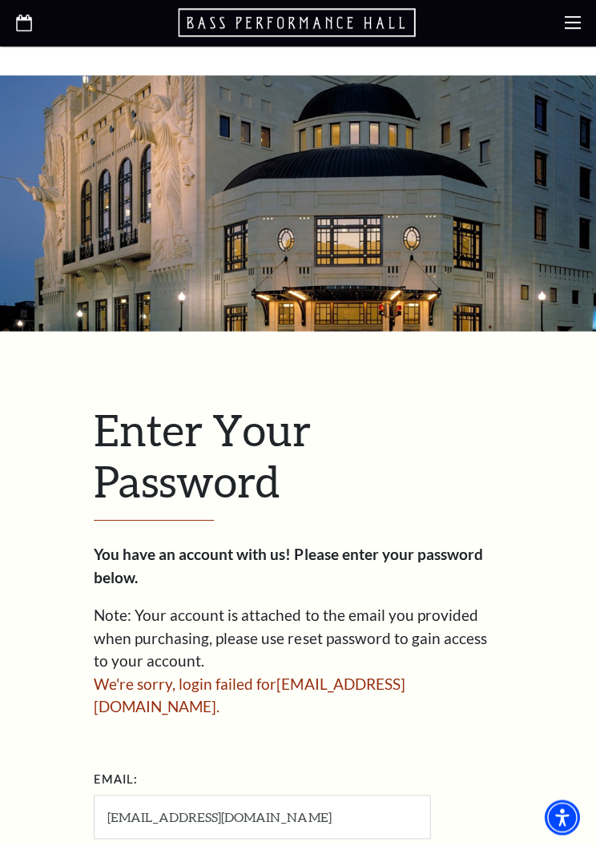
scroll to position [481, 0]
